Goal: Use online tool/utility: Utilize a website feature to perform a specific function

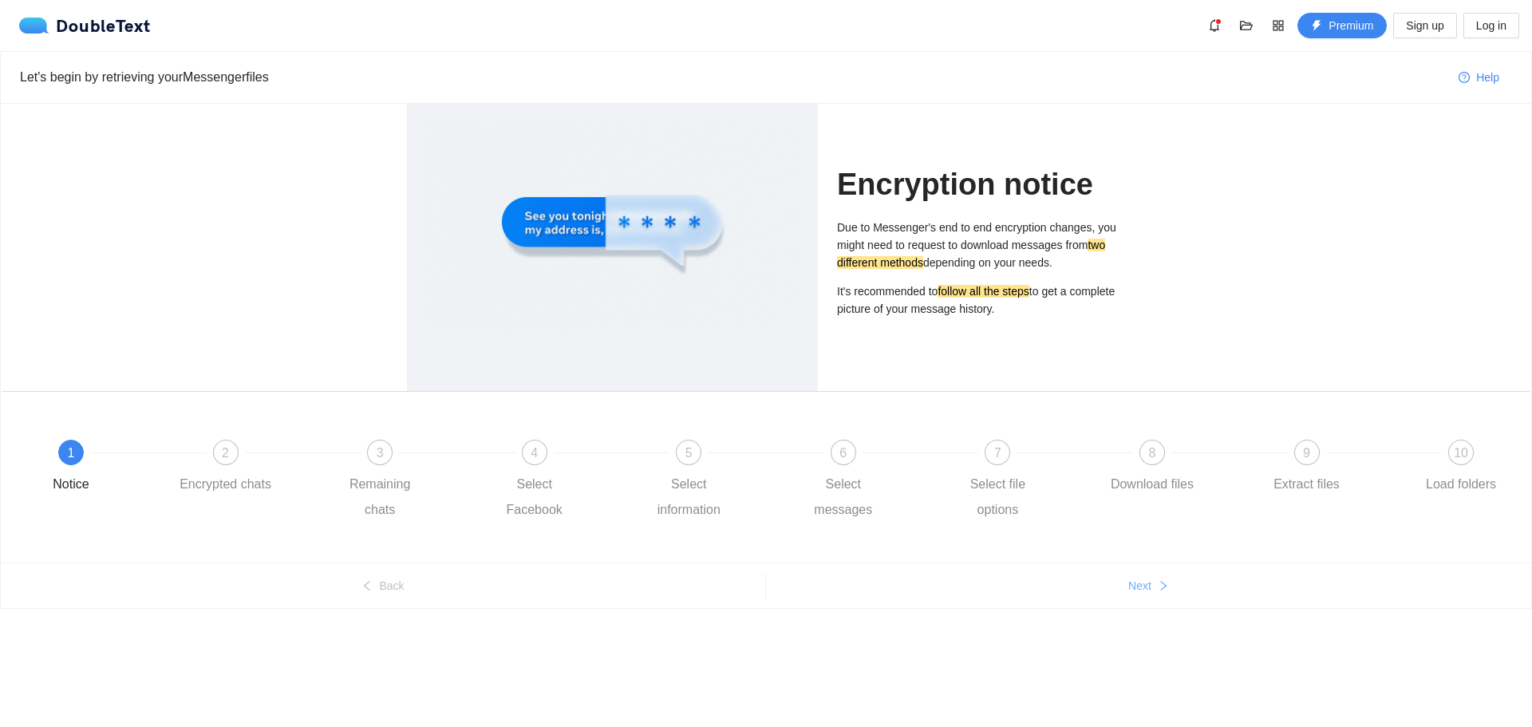
click at [1144, 590] on span "Next" at bounding box center [1140, 586] width 23 height 18
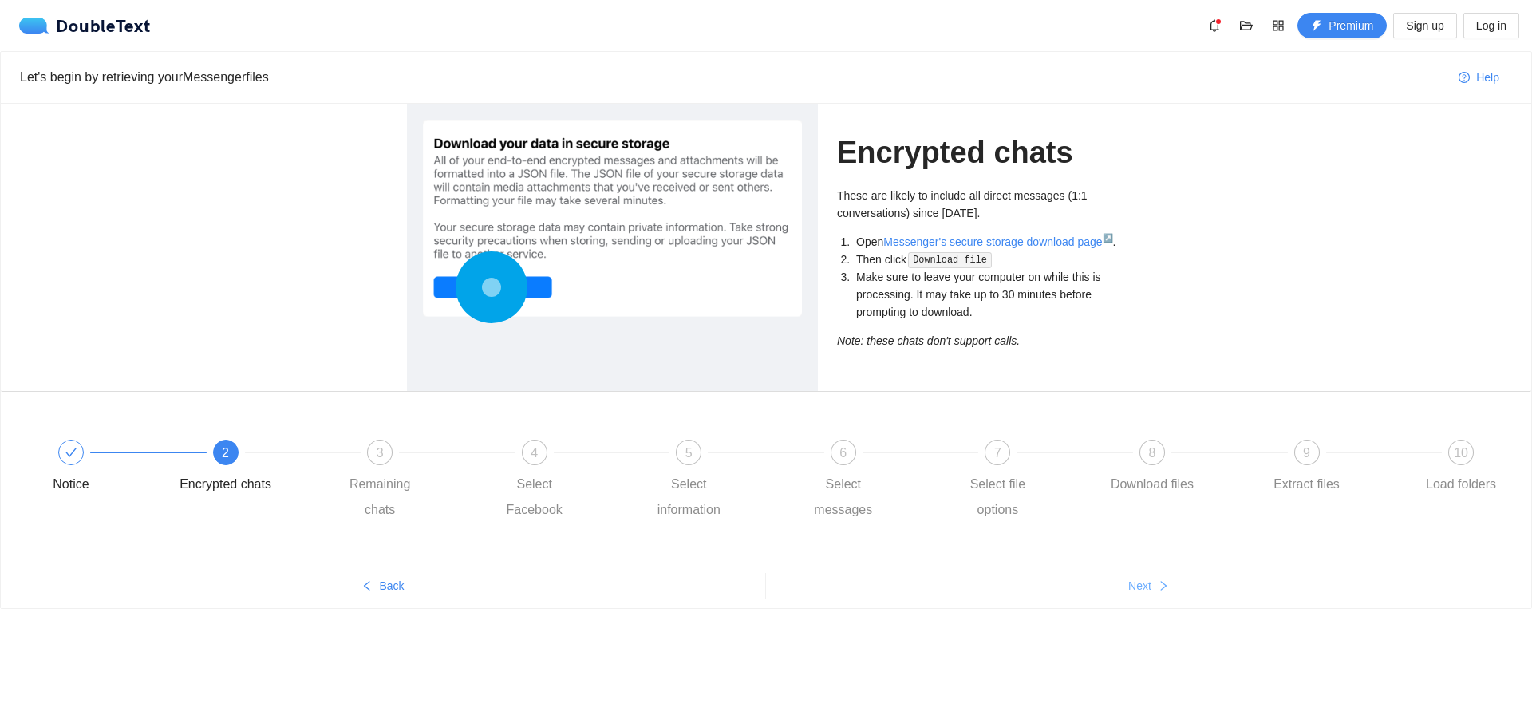
click at [1144, 590] on span "Next" at bounding box center [1140, 586] width 23 height 18
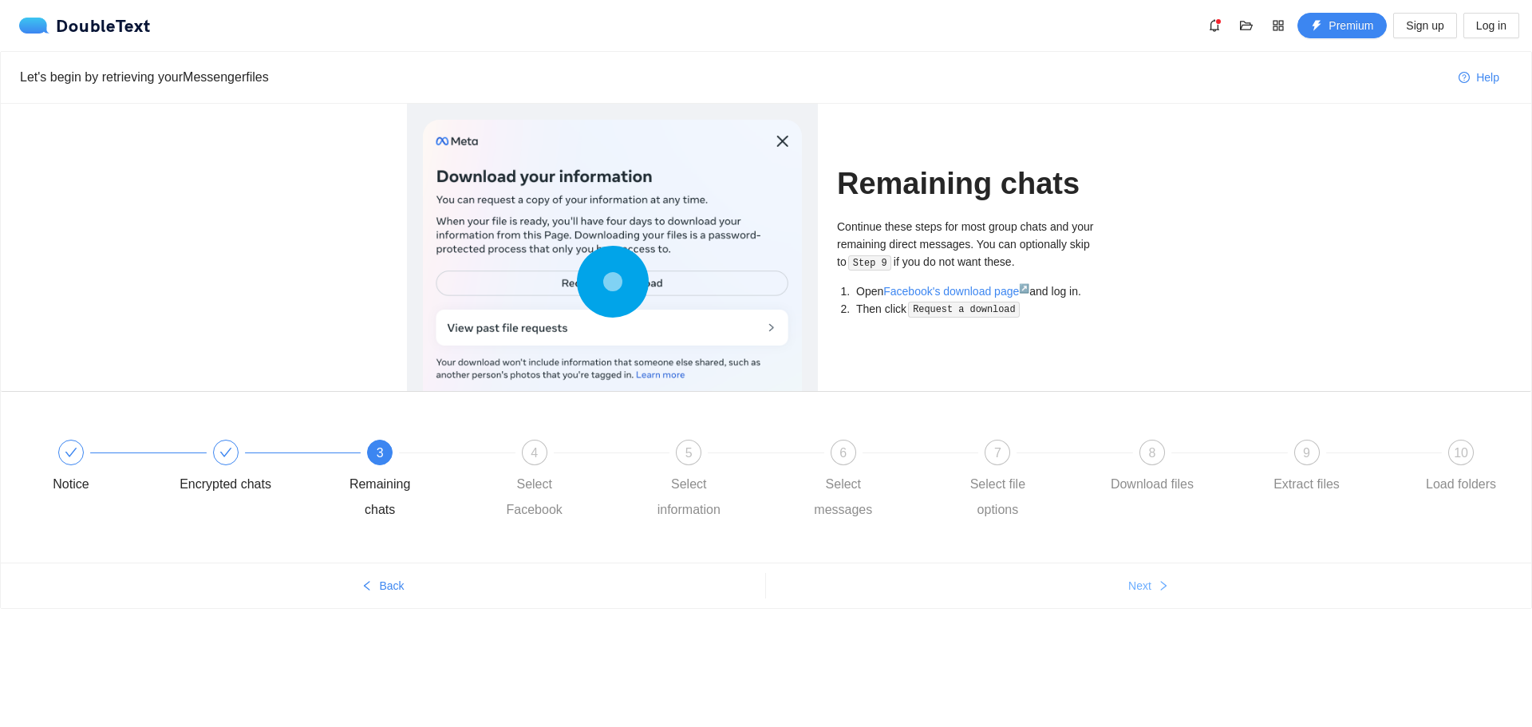
click at [1144, 590] on span "Next" at bounding box center [1140, 586] width 23 height 18
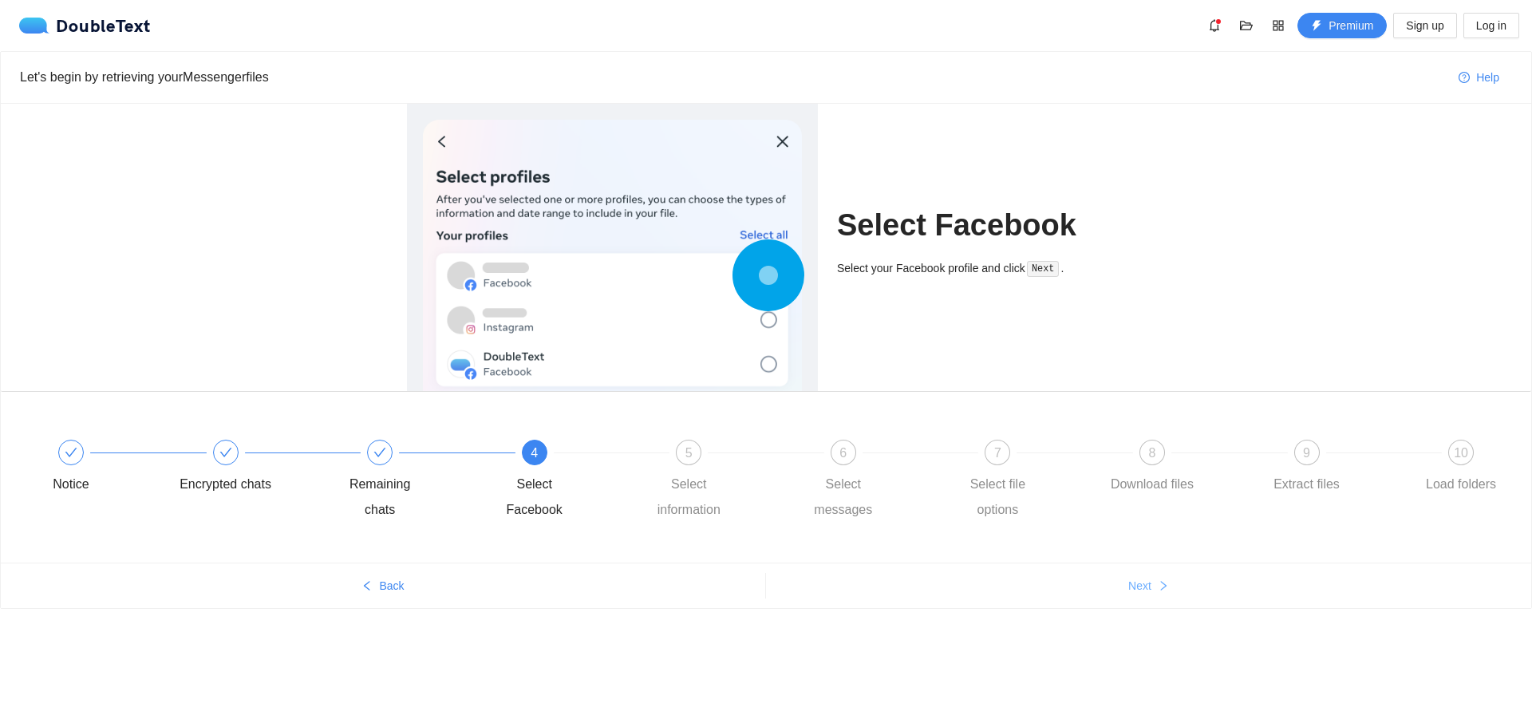
click at [1144, 590] on span "Next" at bounding box center [1140, 586] width 23 height 18
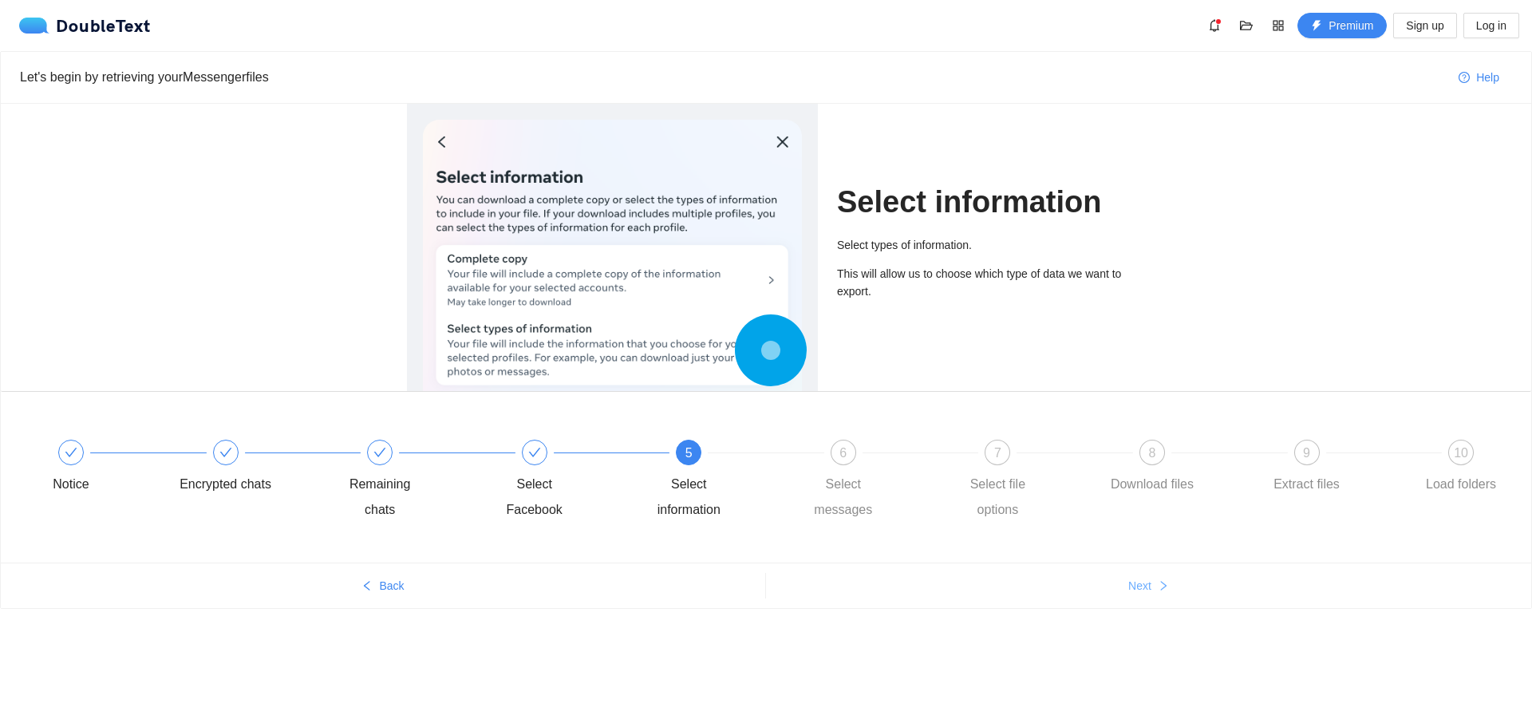
click at [1144, 590] on span "Next" at bounding box center [1140, 586] width 23 height 18
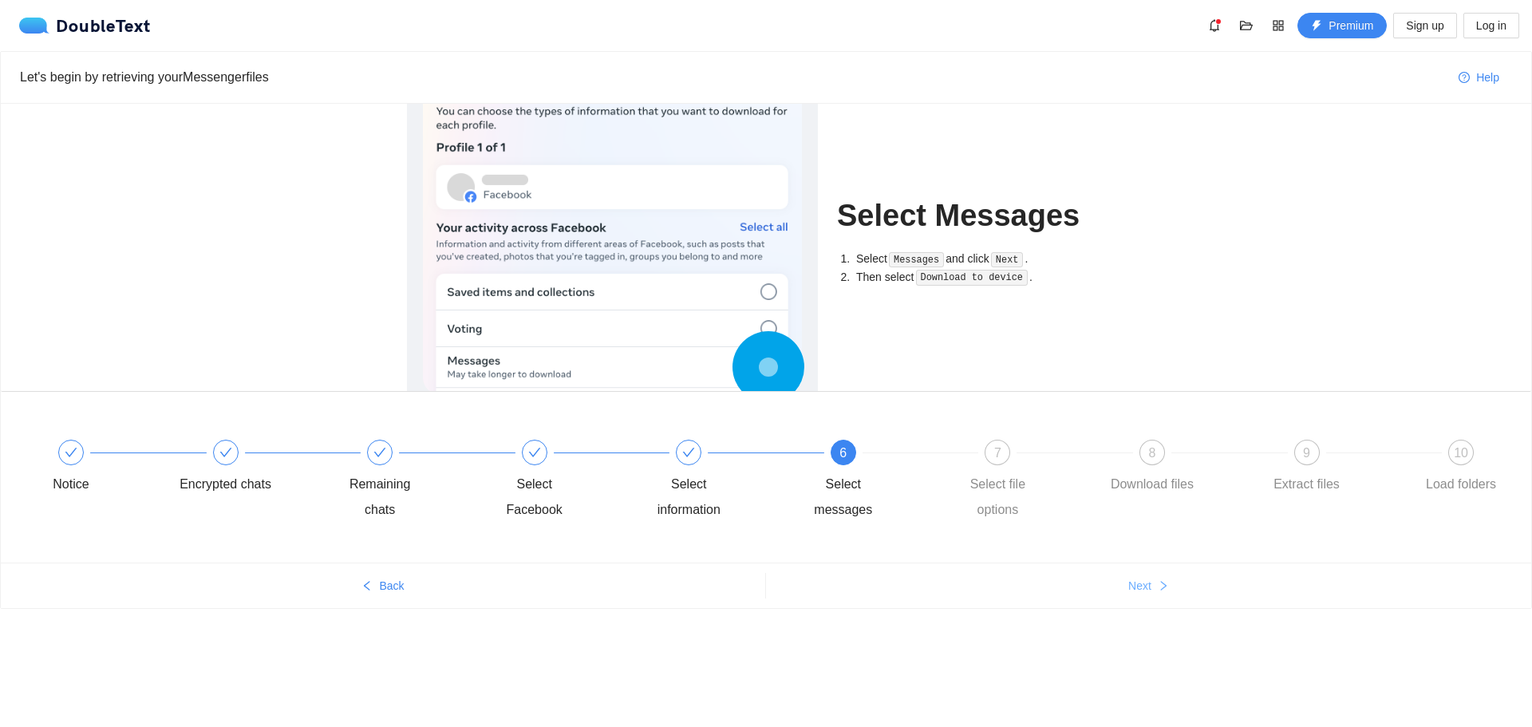
click at [1144, 590] on span "Next" at bounding box center [1140, 586] width 23 height 18
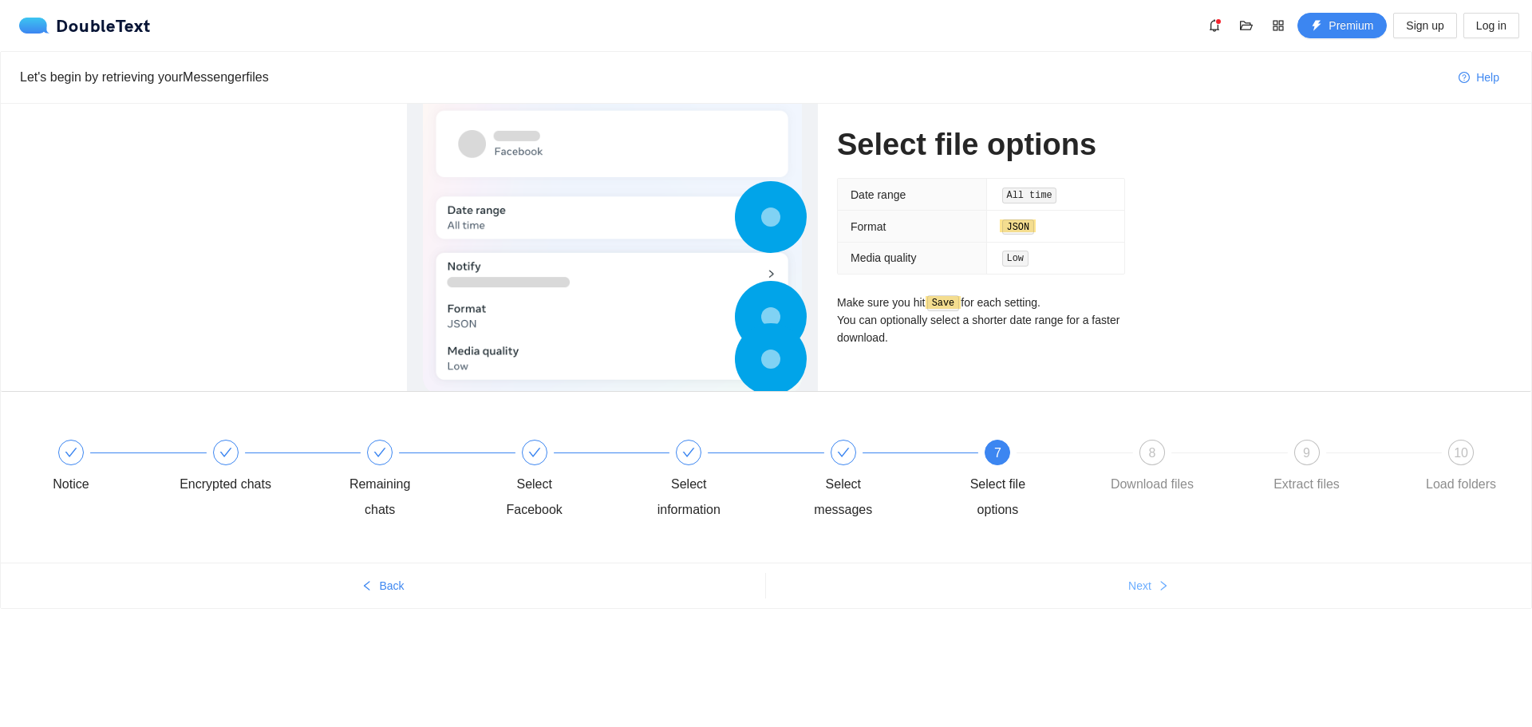
click at [1144, 590] on span "Next" at bounding box center [1140, 586] width 23 height 18
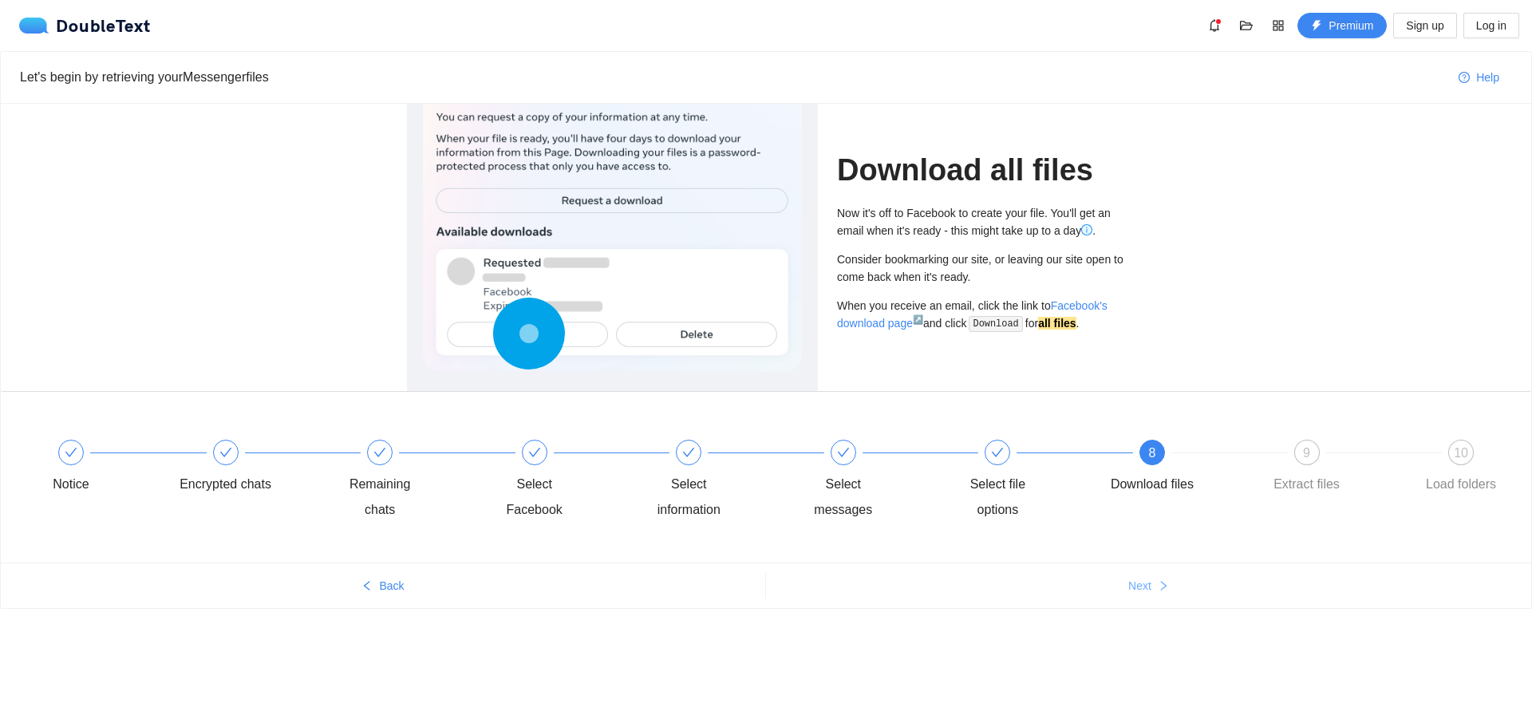
click at [1144, 590] on span "Next" at bounding box center [1140, 586] width 23 height 18
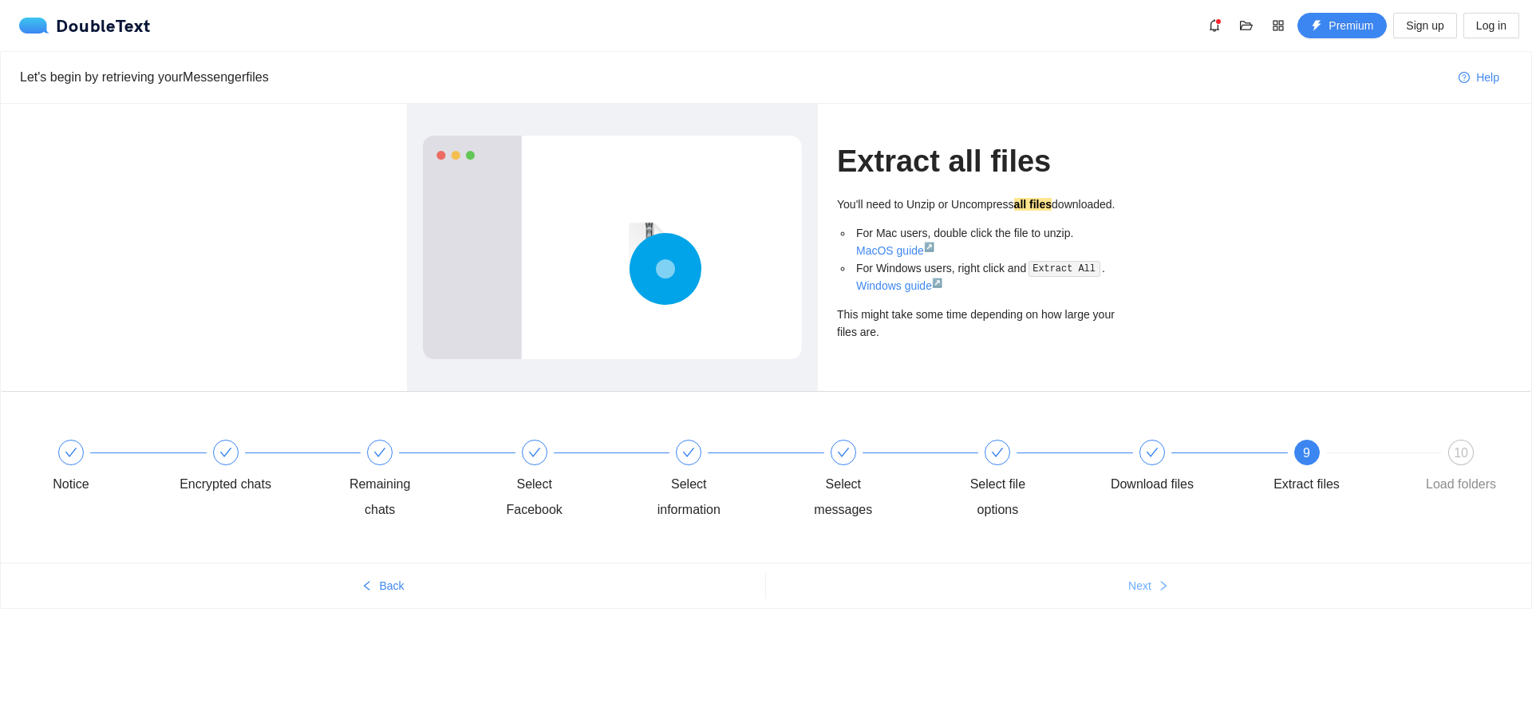
click at [1144, 590] on span "Next" at bounding box center [1140, 586] width 23 height 18
